Goal: Check status

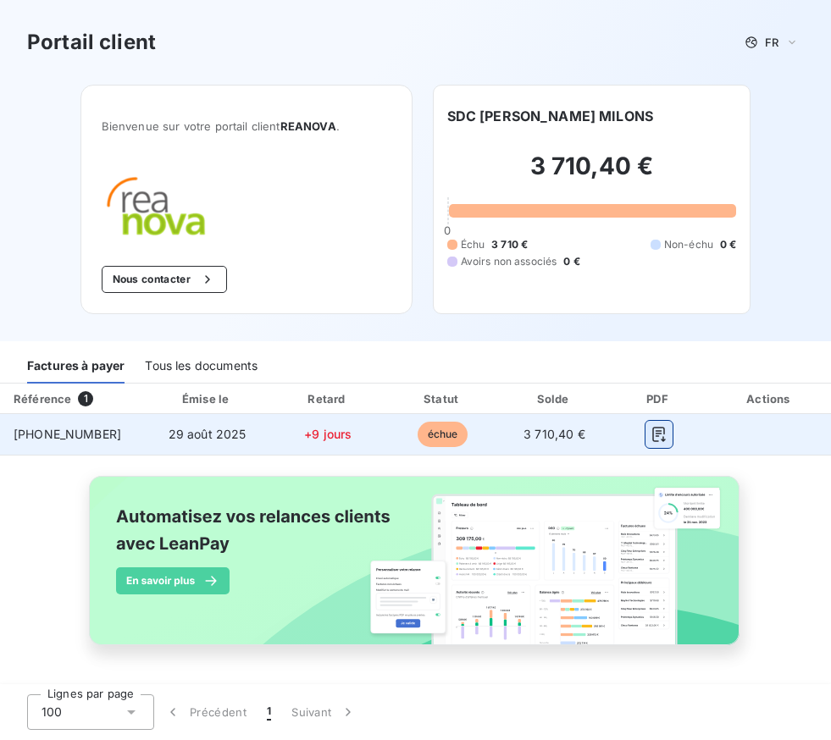
click at [667, 437] on icon "button" at bounding box center [658, 434] width 17 height 17
